Goal: Information Seeking & Learning: Learn about a topic

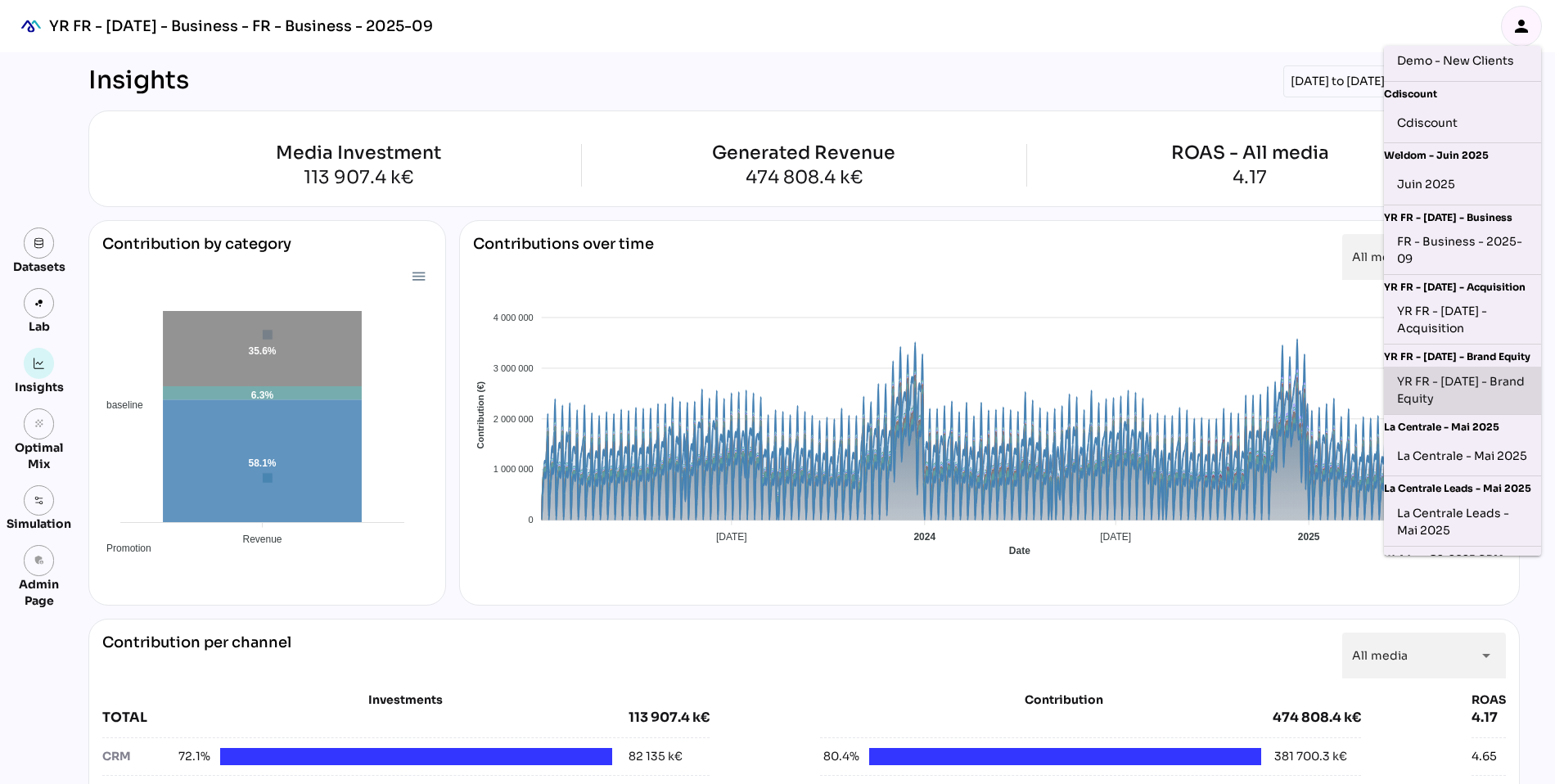
scroll to position [120, 0]
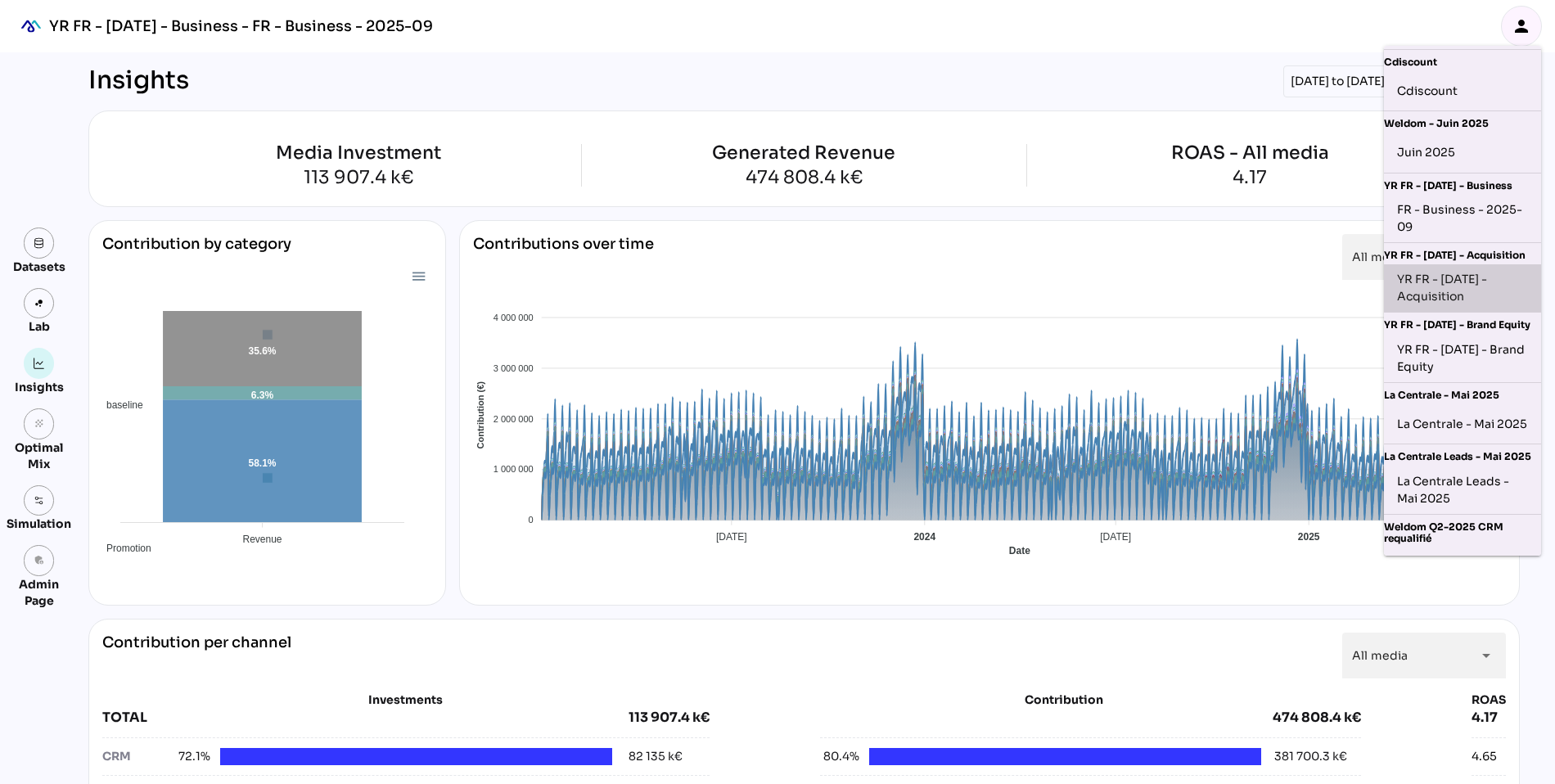
click at [1471, 295] on div "YR FR - Sep 2025 - Acquisition" at bounding box center [1462, 287] width 131 height 34
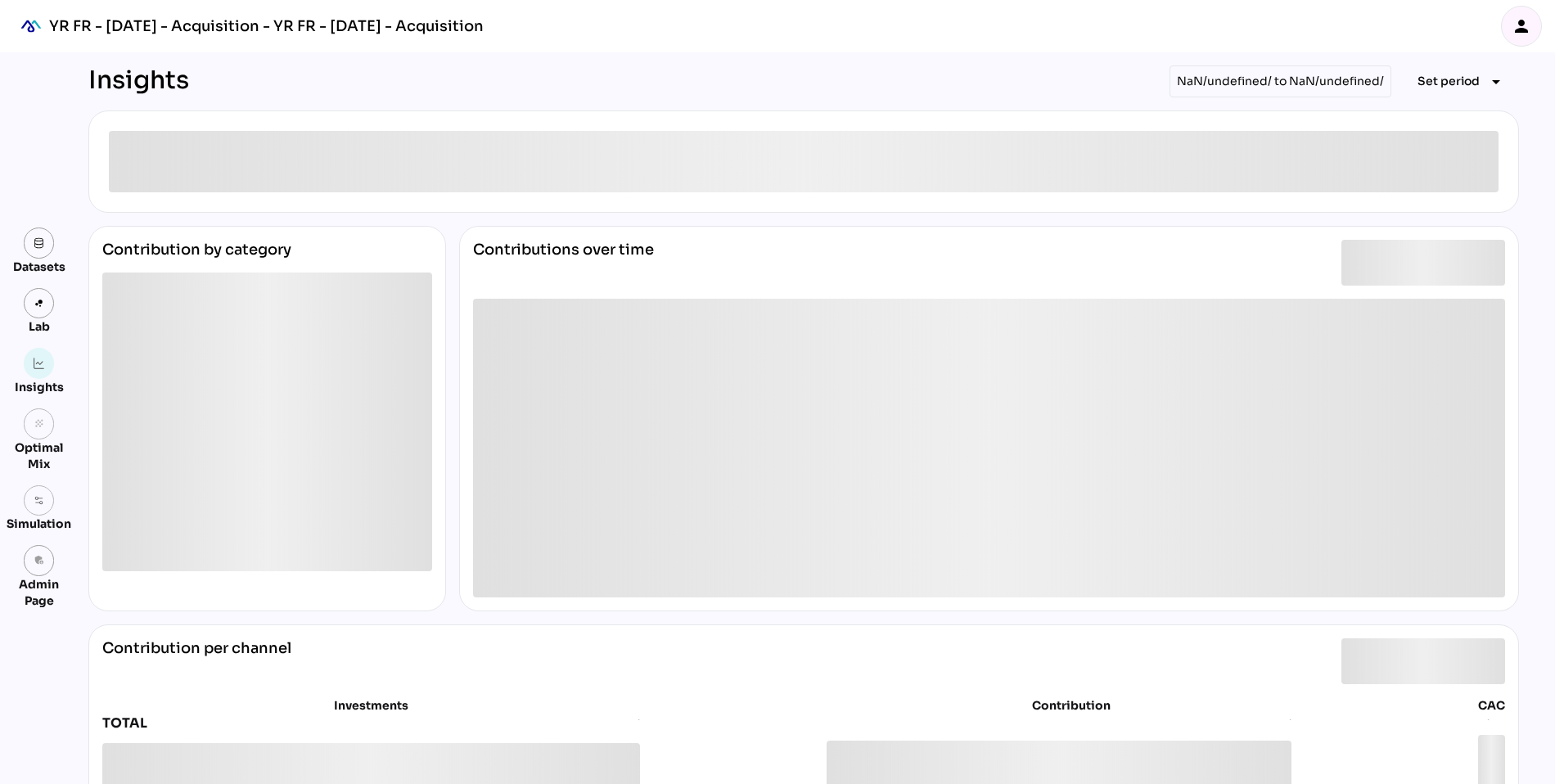
click at [1516, 34] on icon "person" at bounding box center [1522, 26] width 20 height 20
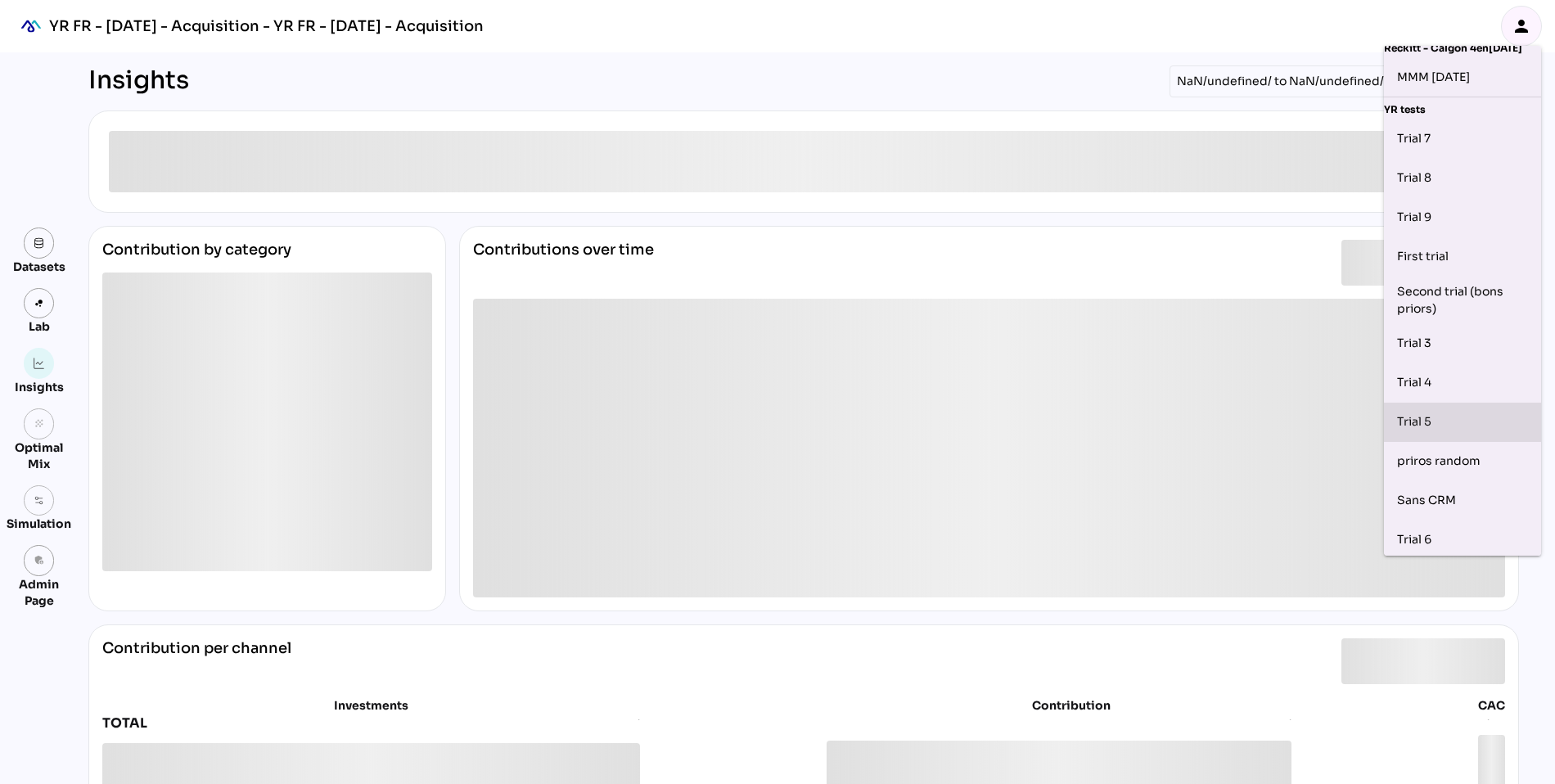
scroll to position [737, 0]
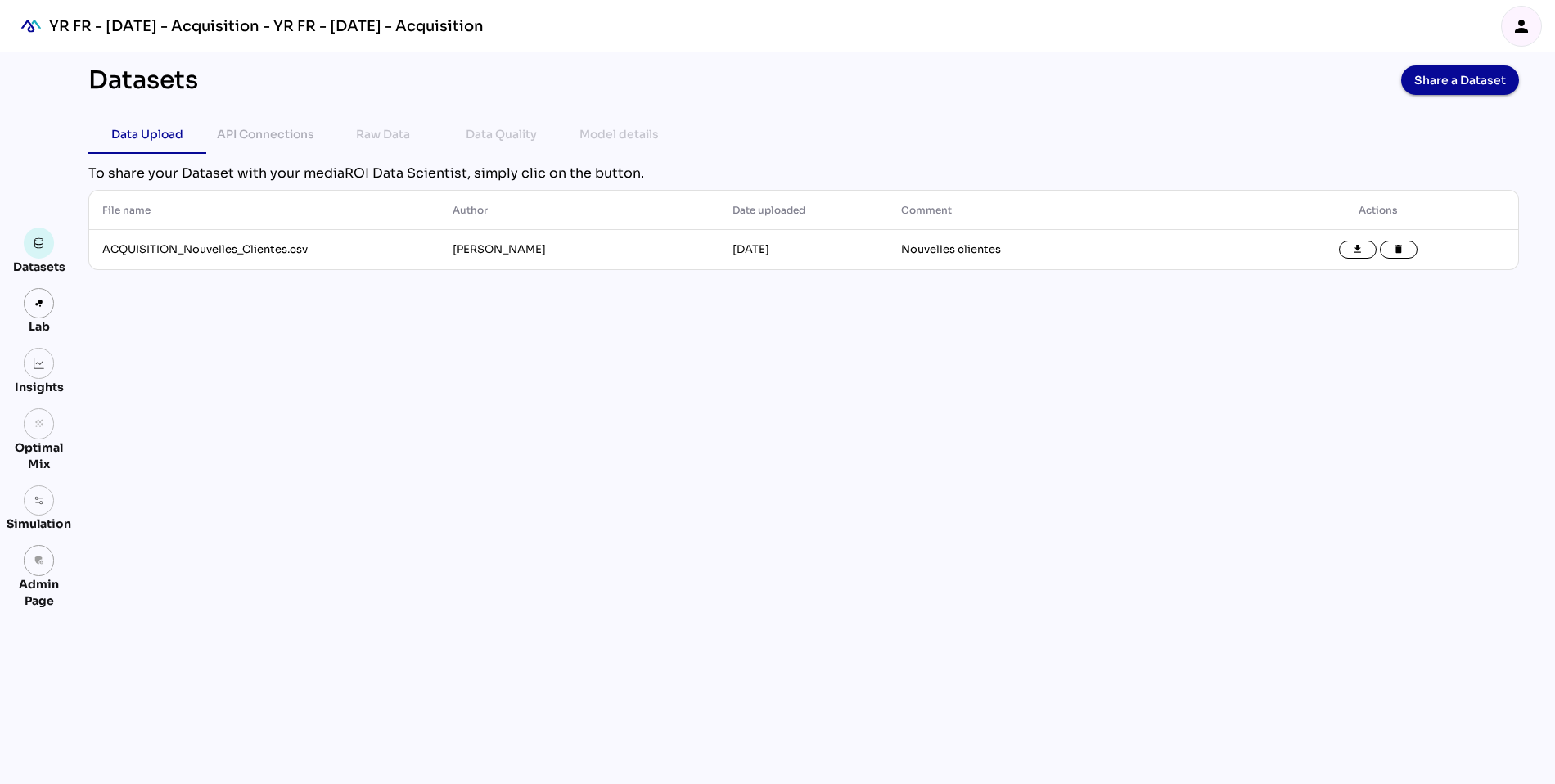
click at [1517, 30] on icon "person" at bounding box center [1522, 26] width 20 height 20
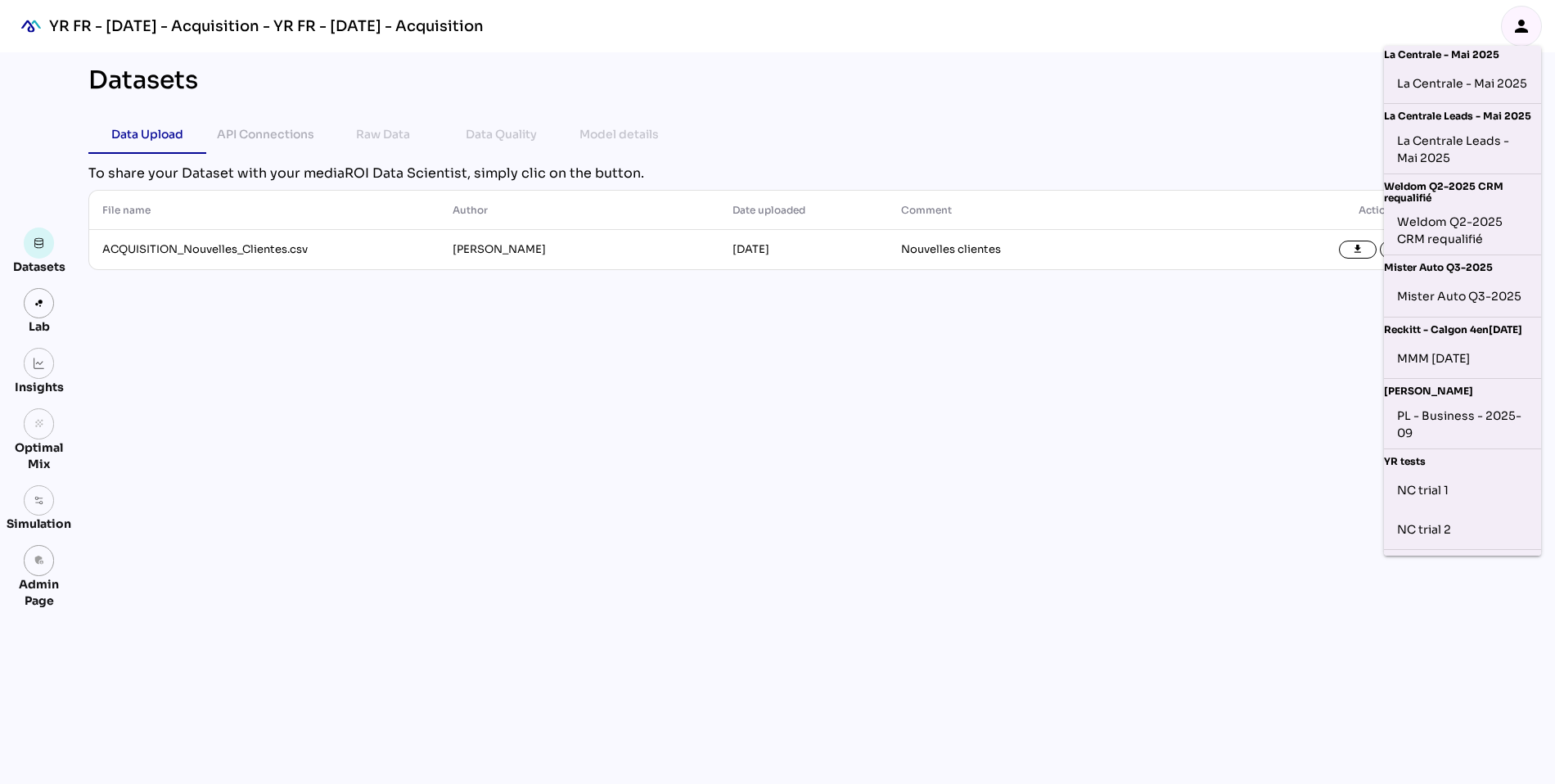
scroll to position [516, 0]
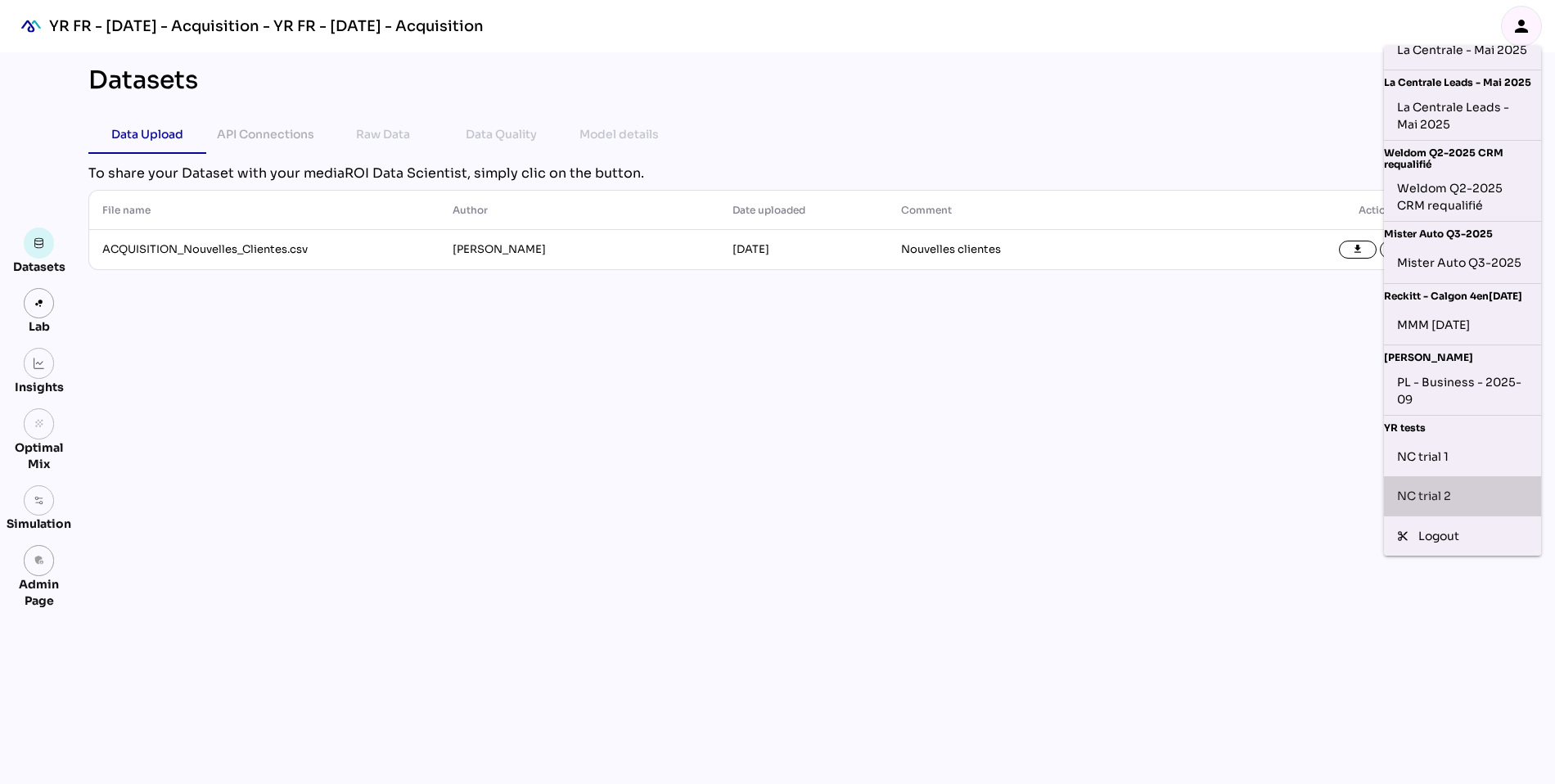
click at [1443, 498] on div "NC trial 2" at bounding box center [1462, 496] width 131 height 26
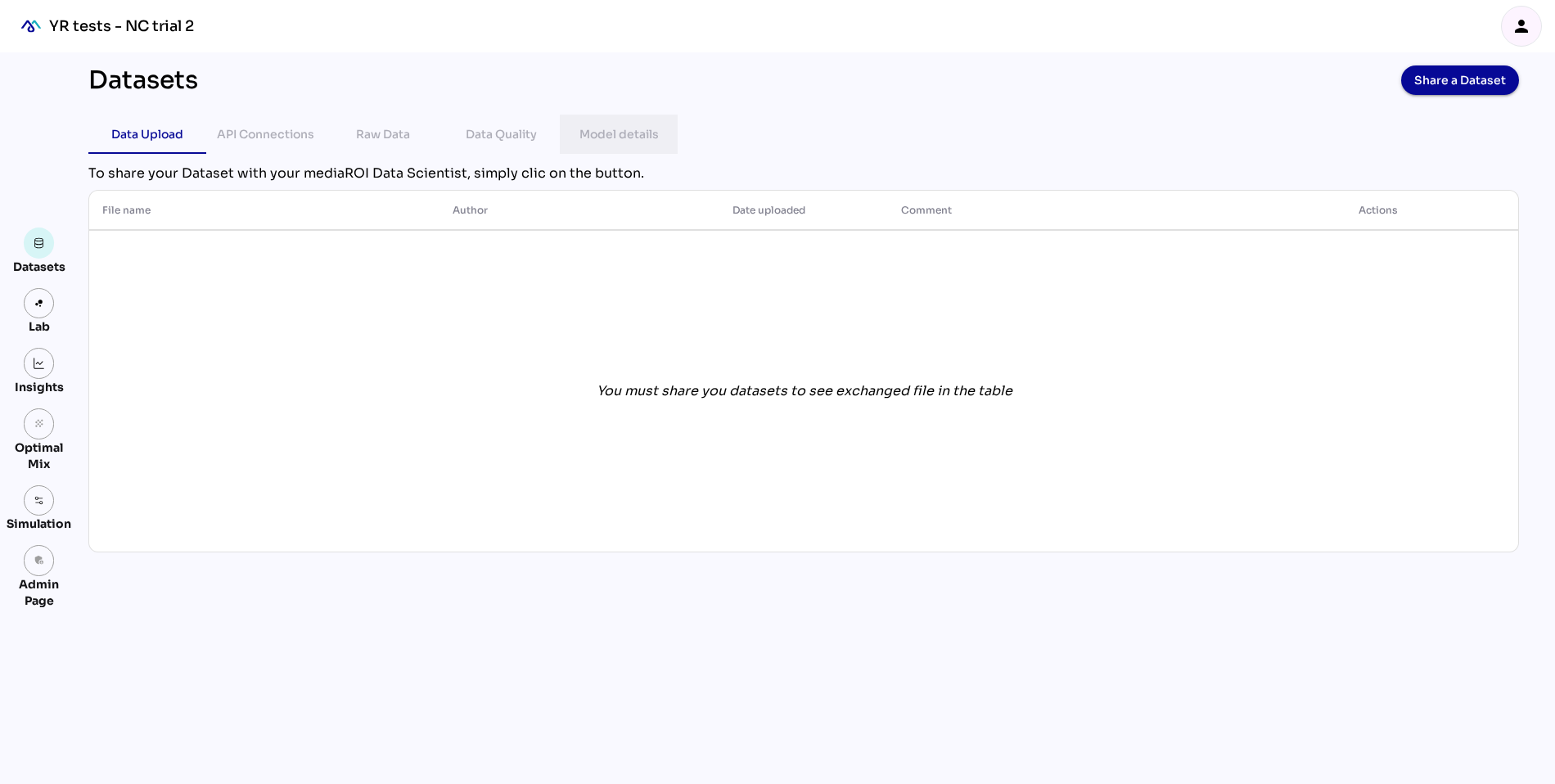
click at [615, 138] on div "Model details" at bounding box center [620, 135] width 80 height 20
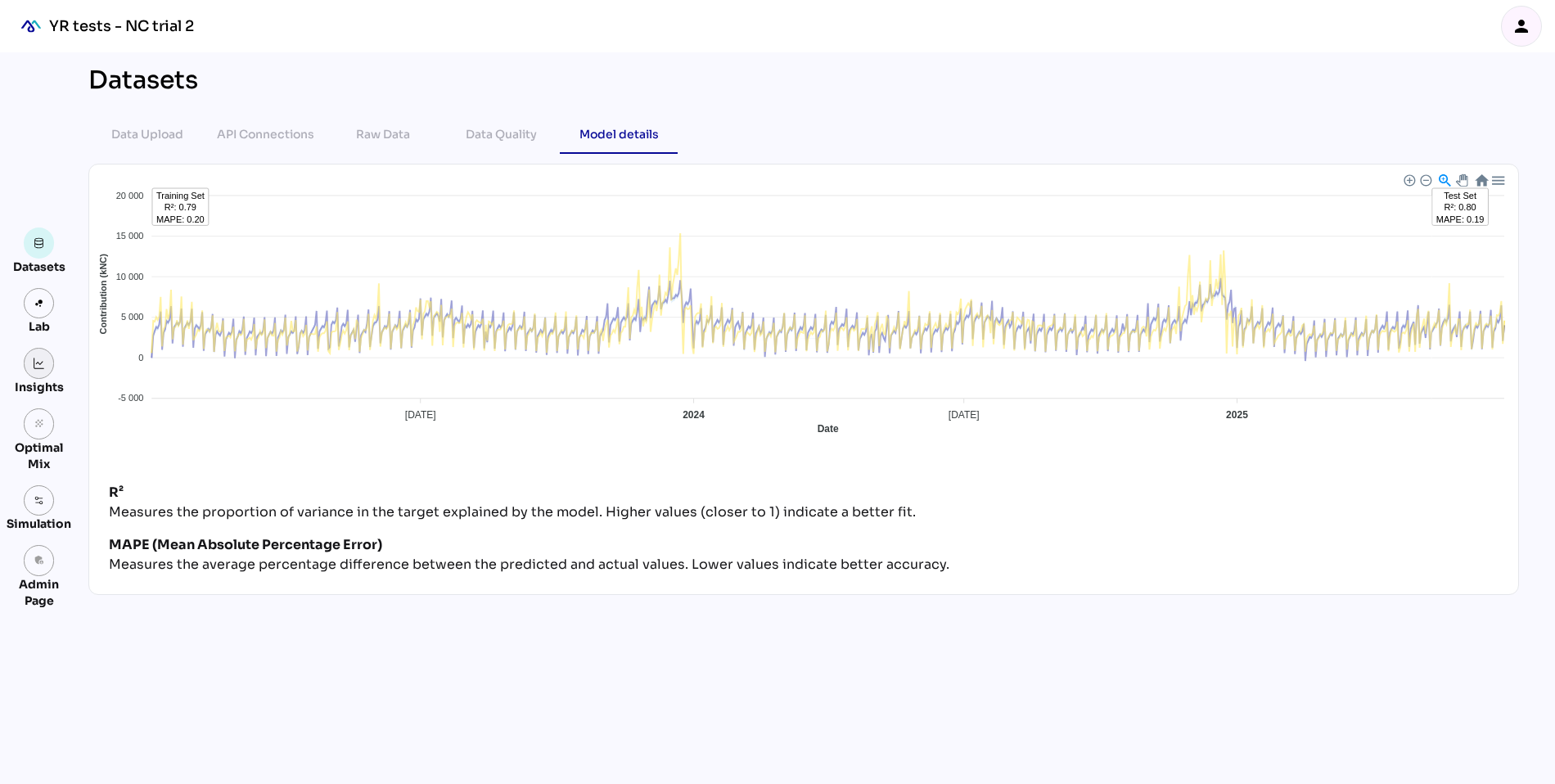
click at [37, 368] on img at bounding box center [39, 362] width 11 height 11
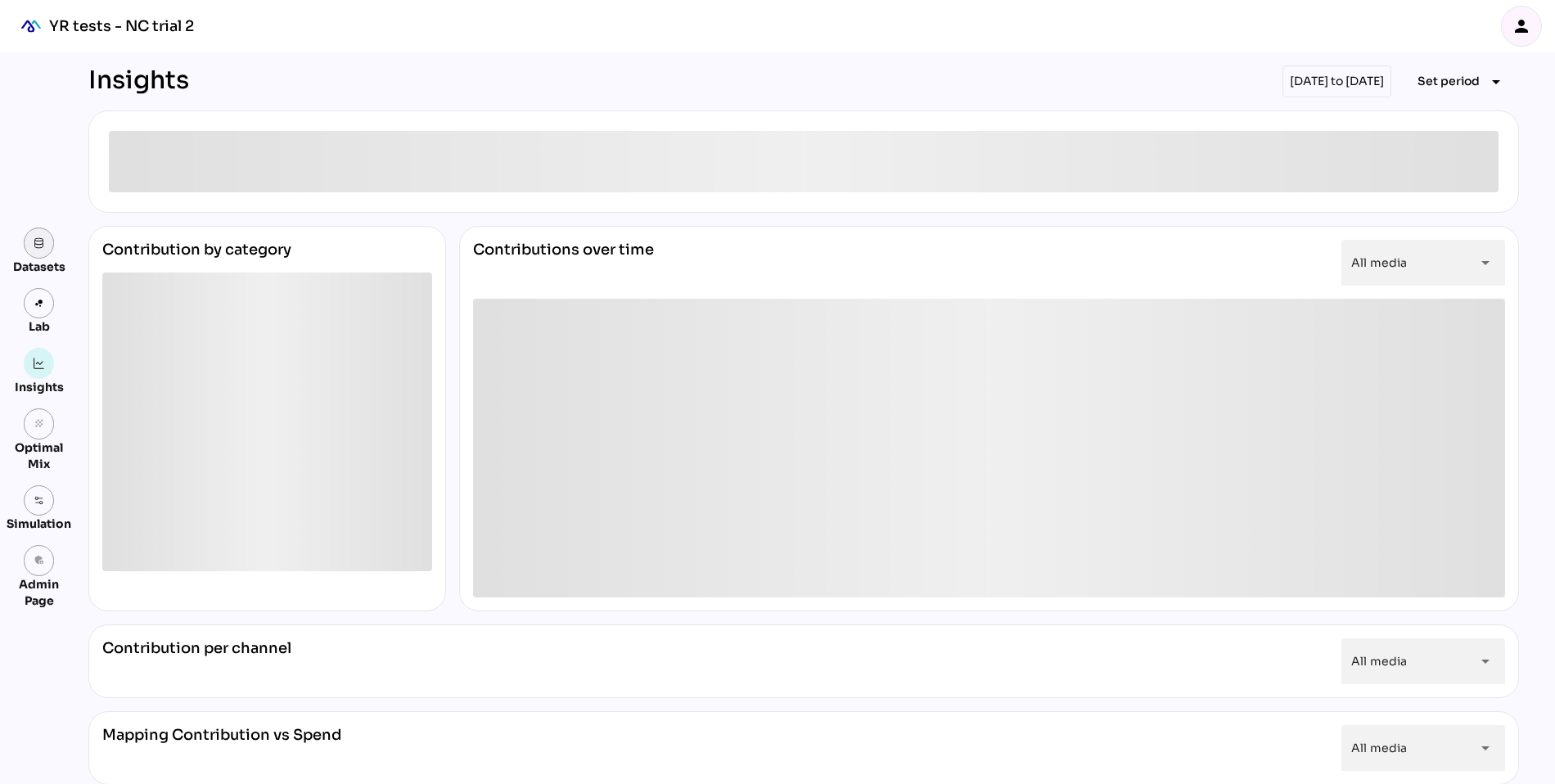
click at [39, 248] on link at bounding box center [39, 242] width 31 height 31
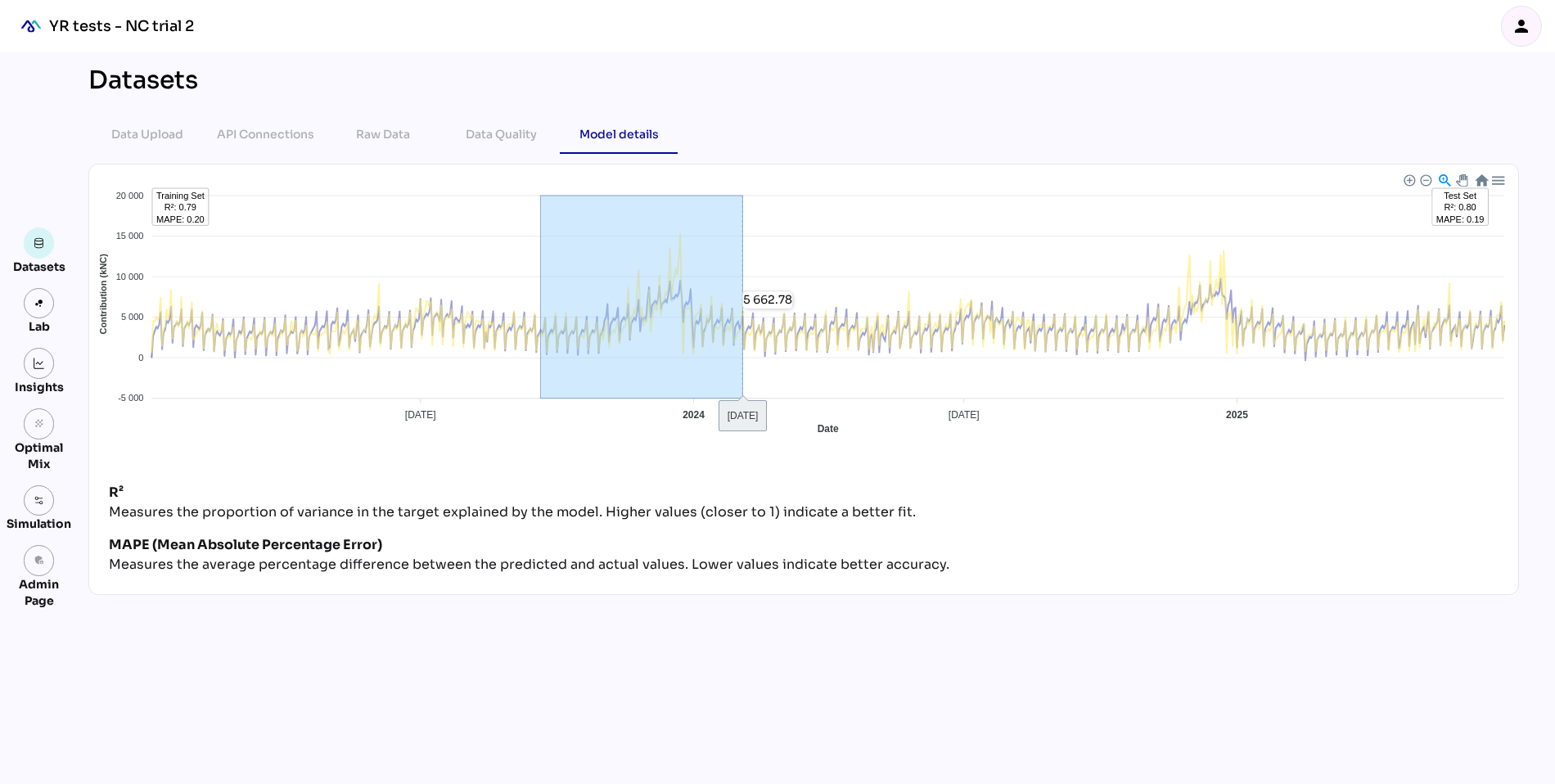
drag, startPoint x: 541, startPoint y: 301, endPoint x: 743, endPoint y: 307, distance: 202.1
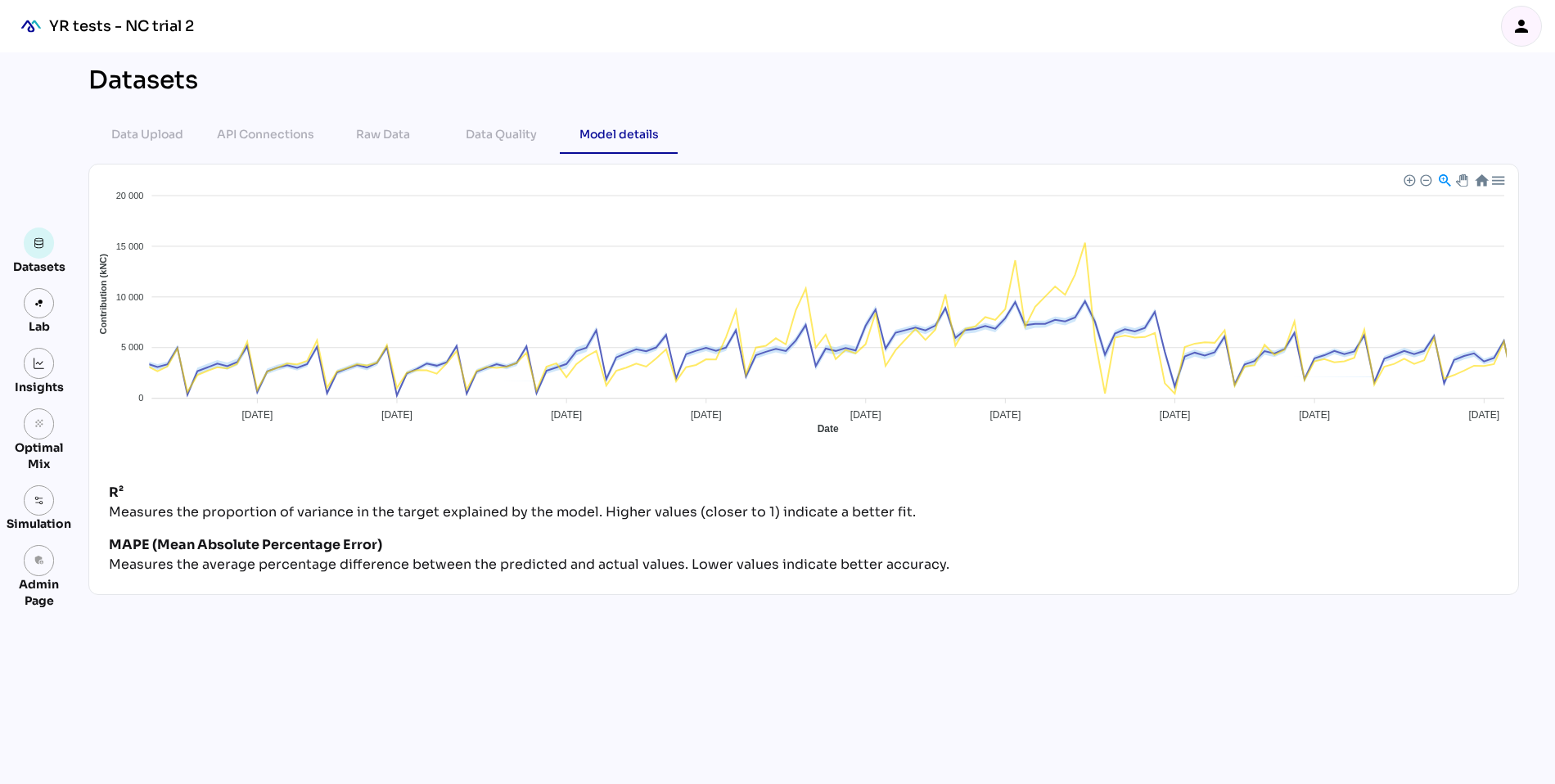
click at [1425, 184] on div at bounding box center [1424, 179] width 11 height 11
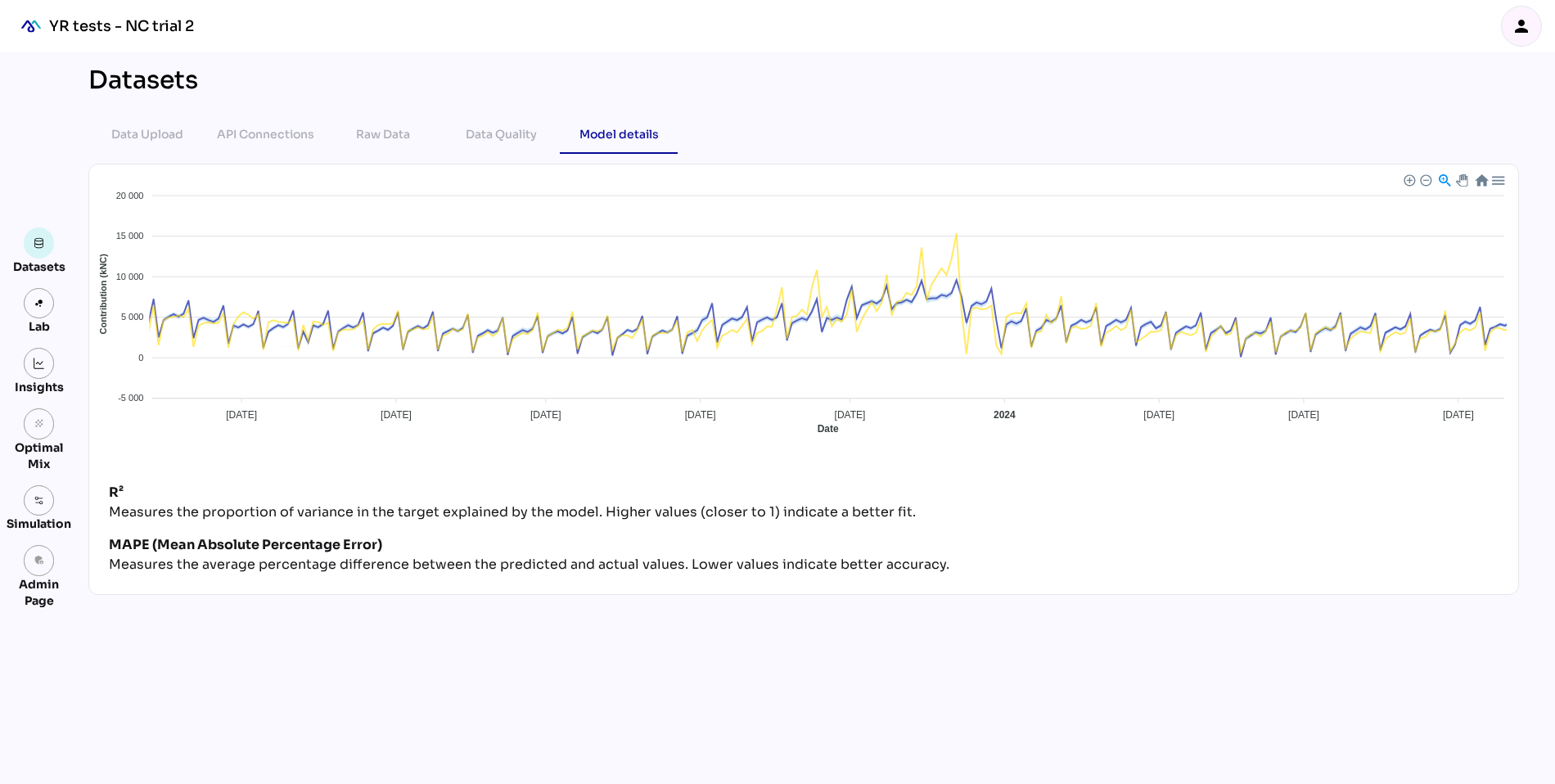
click at [1425, 180] on div at bounding box center [1424, 179] width 11 height 11
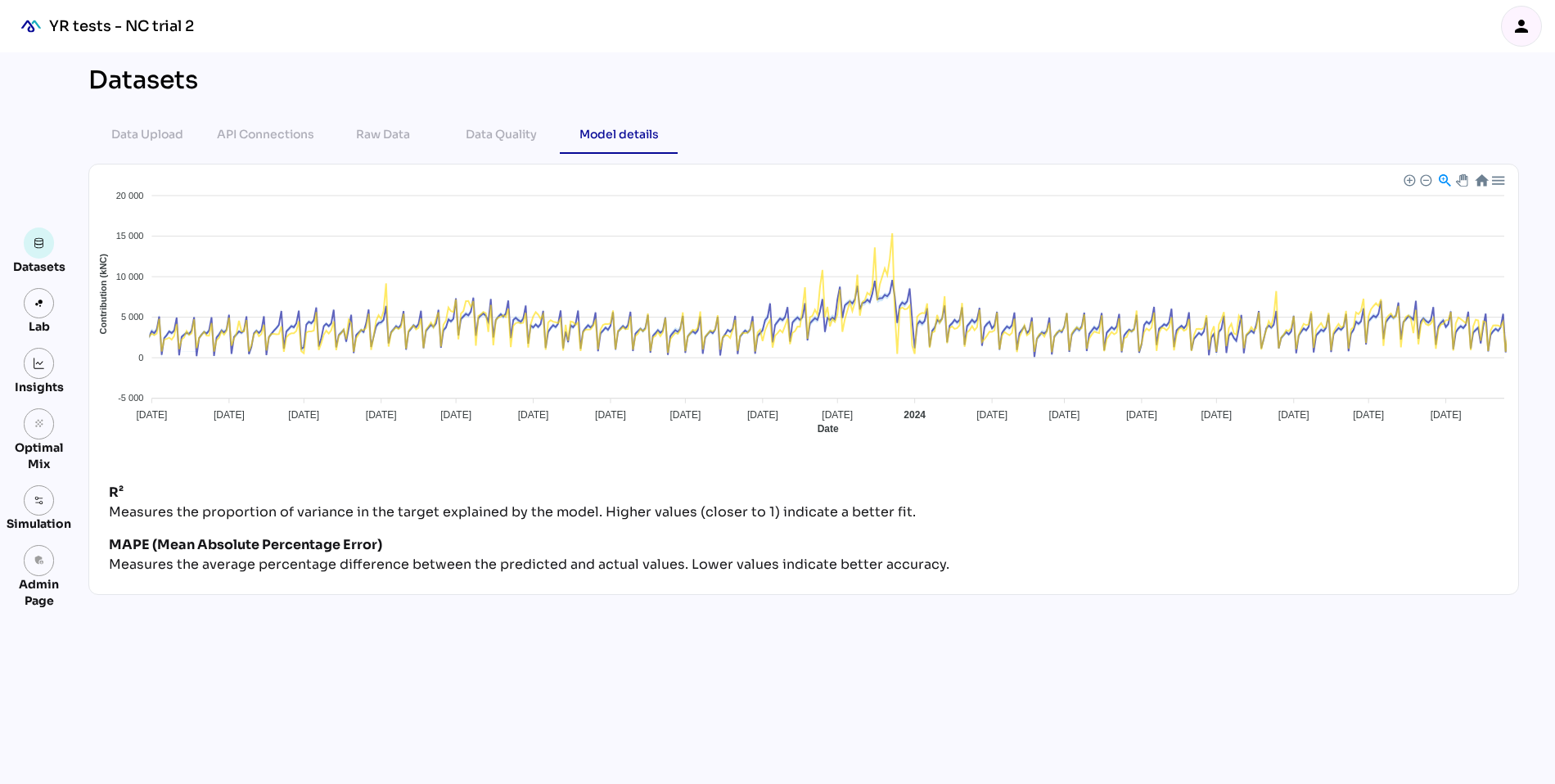
click at [1424, 180] on div at bounding box center [1424, 179] width 11 height 11
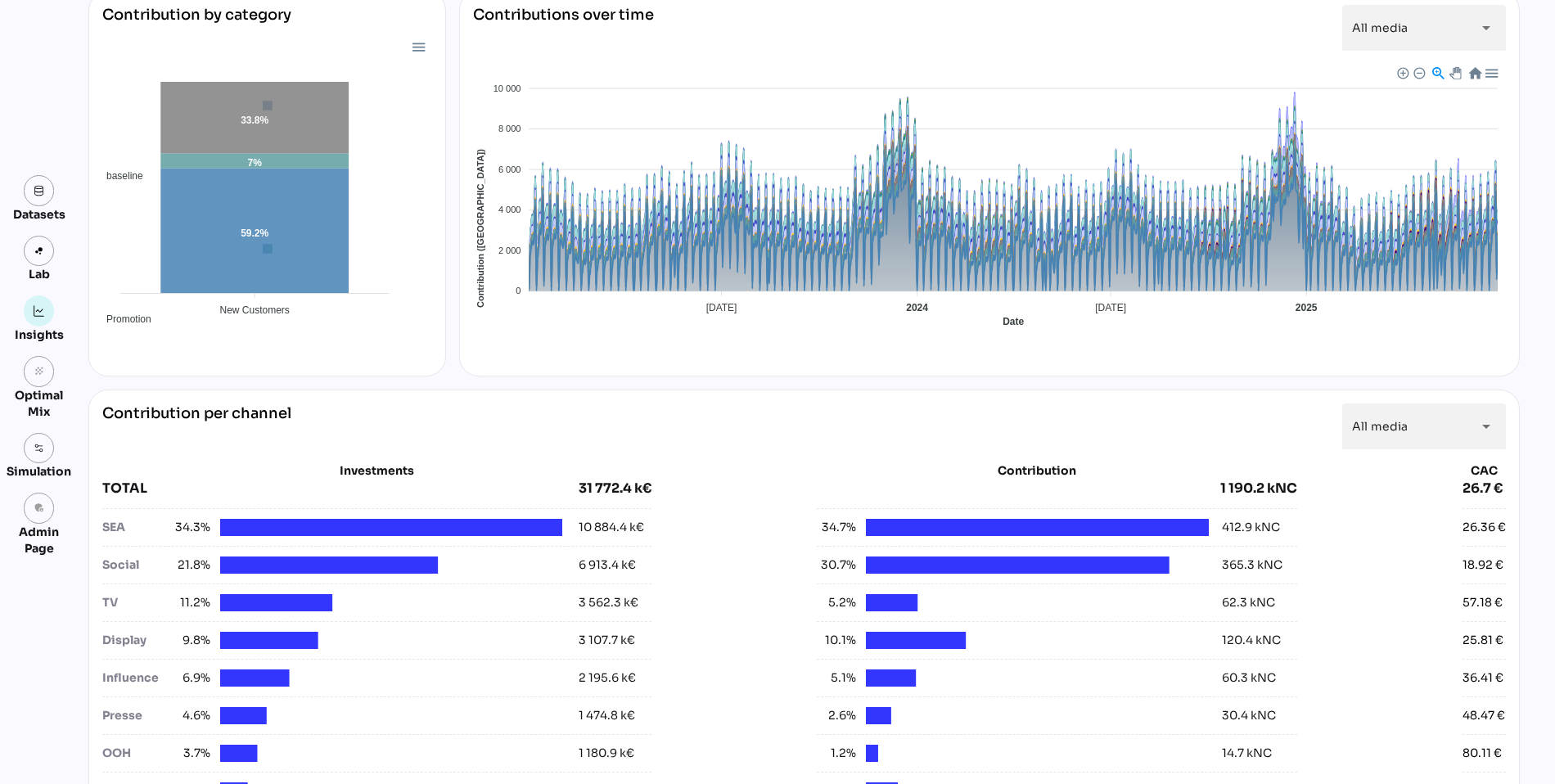
scroll to position [440, 0]
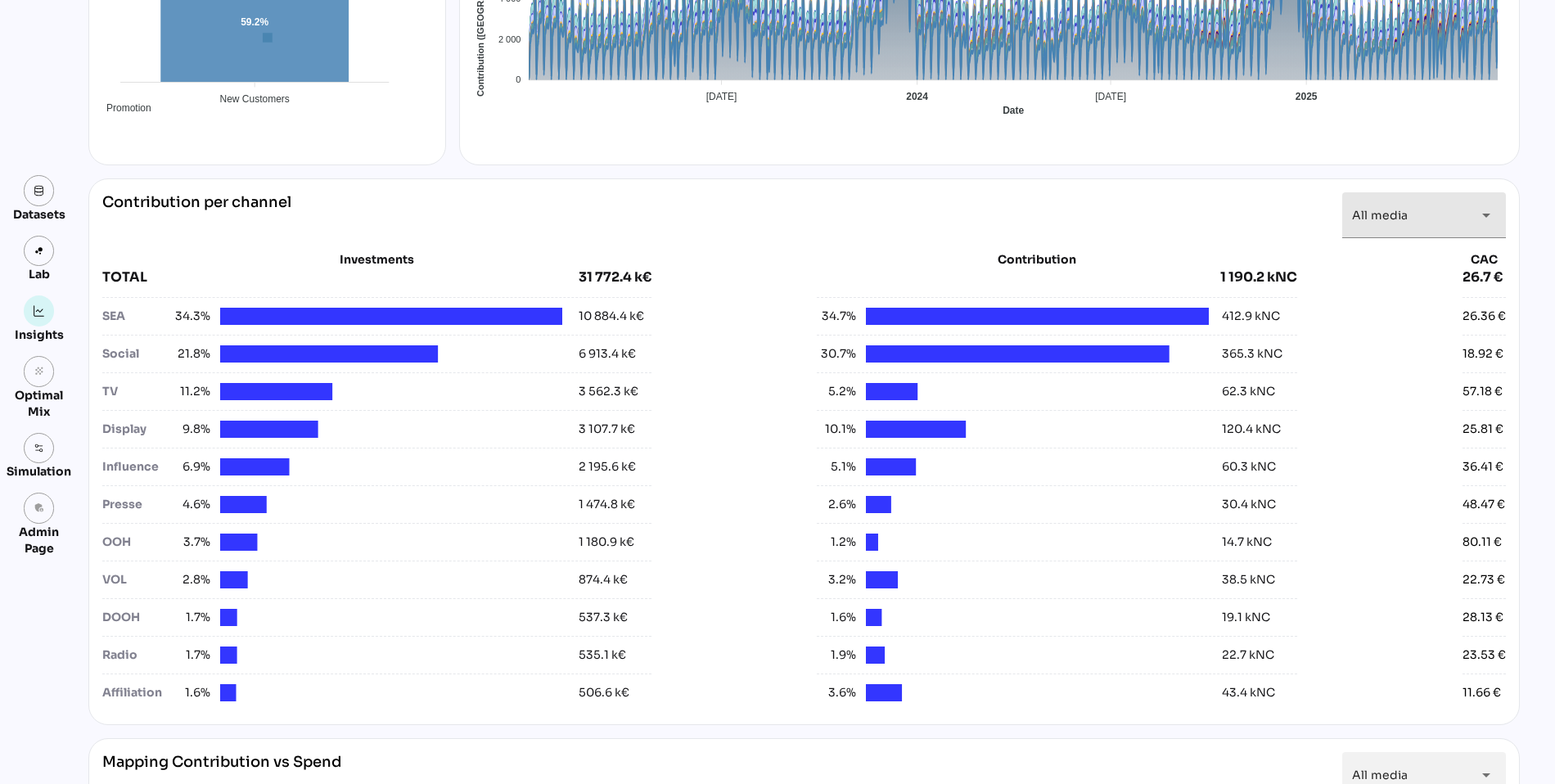
click at [1396, 210] on span "All media" at bounding box center [1380, 214] width 56 height 15
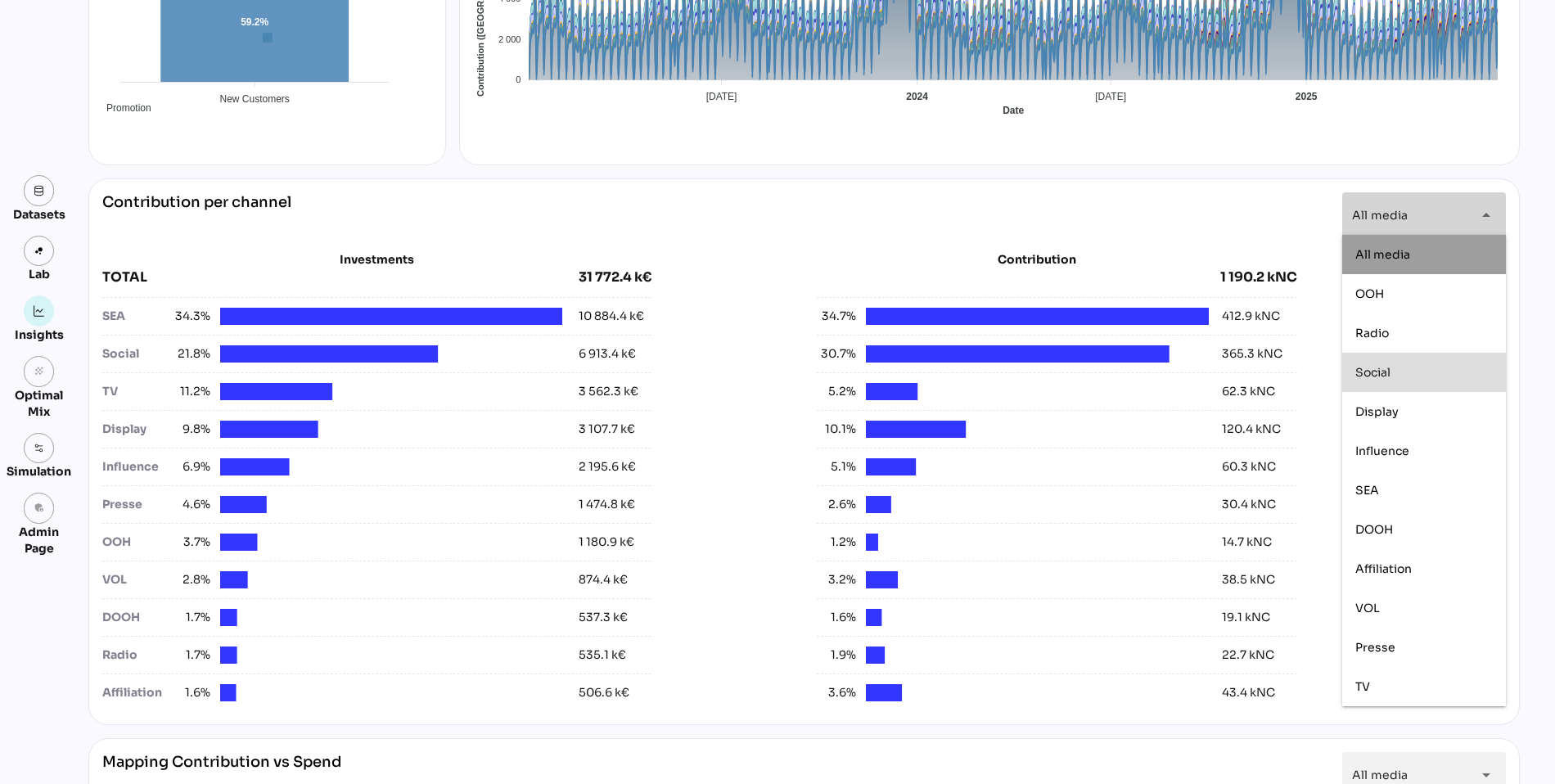
click at [1370, 376] on span "Social" at bounding box center [1372, 372] width 35 height 15
type input "******"
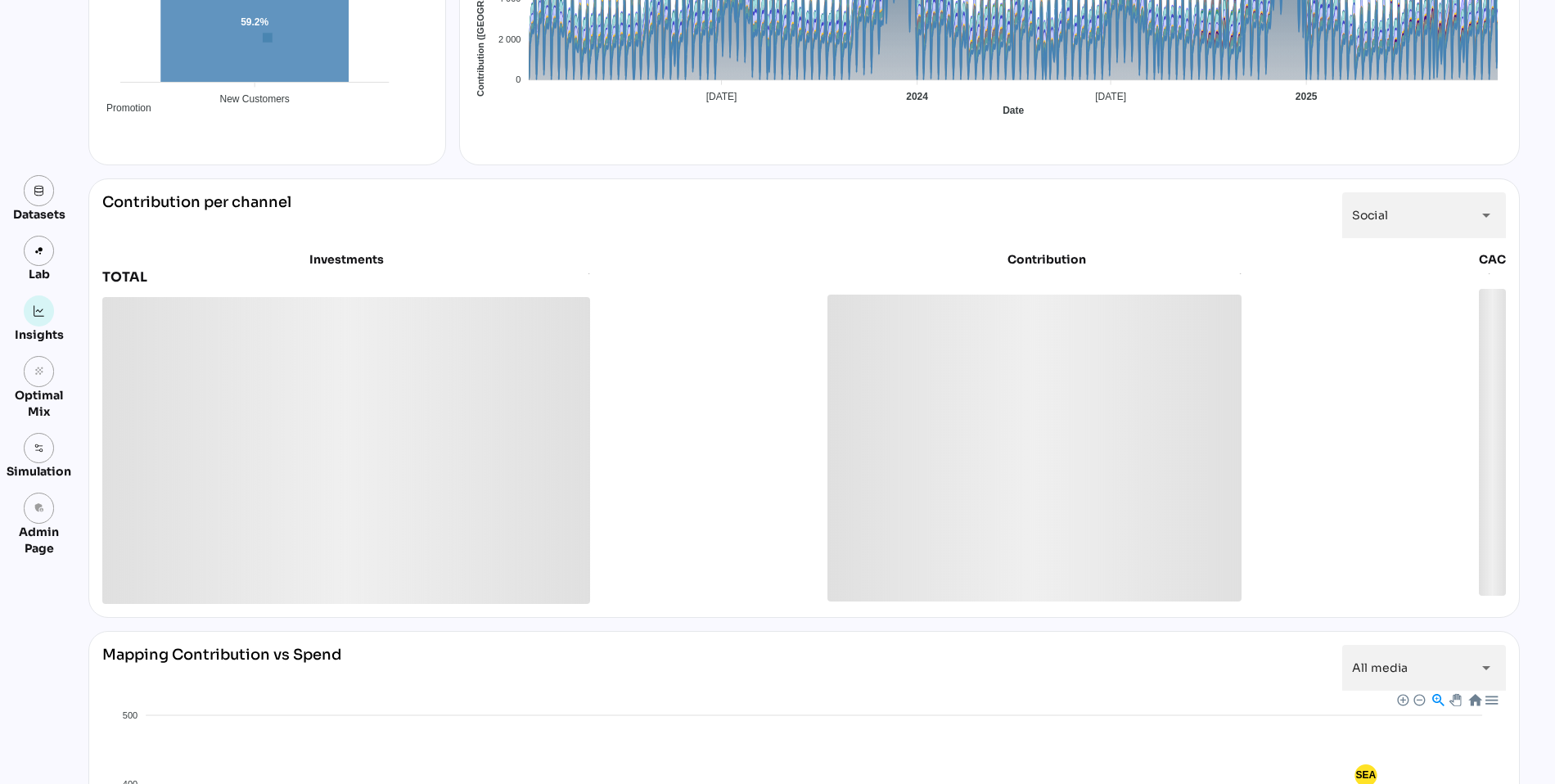
click at [708, 209] on div "Contribution per channel Social ****** arrow_drop_down" at bounding box center [804, 215] width 1403 height 46
